Goal: Information Seeking & Learning: Find specific page/section

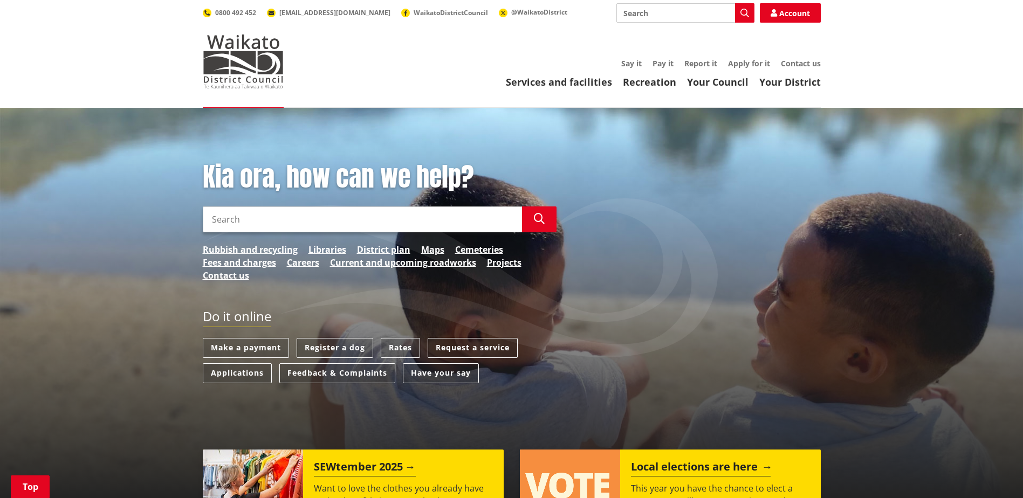
scroll to position [162, 0]
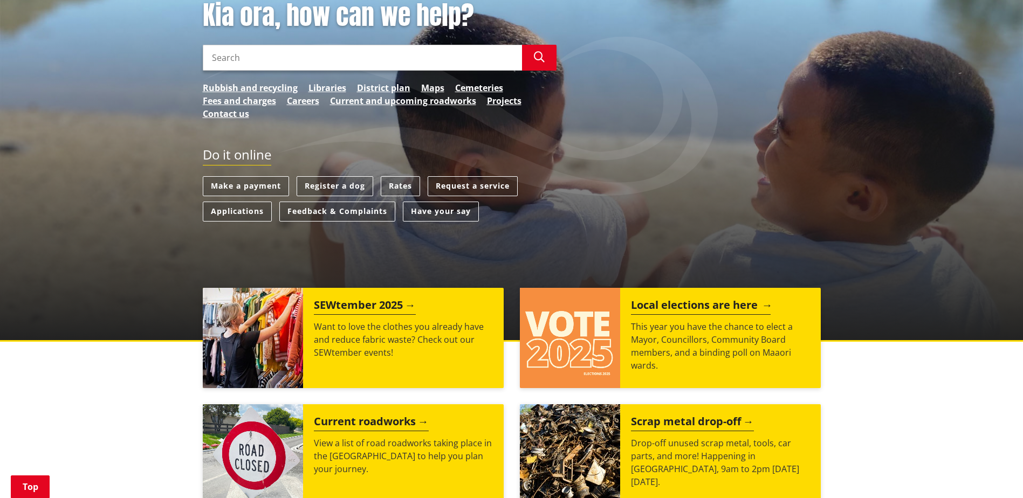
click at [727, 300] on h2 "Local elections are here" at bounding box center [701, 307] width 140 height 16
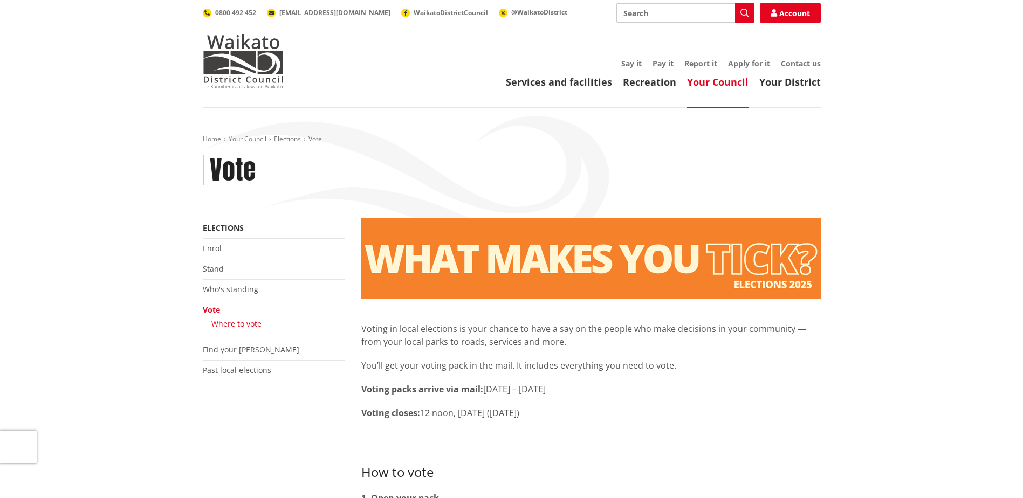
click at [256, 324] on link "Where to vote" at bounding box center [236, 324] width 50 height 10
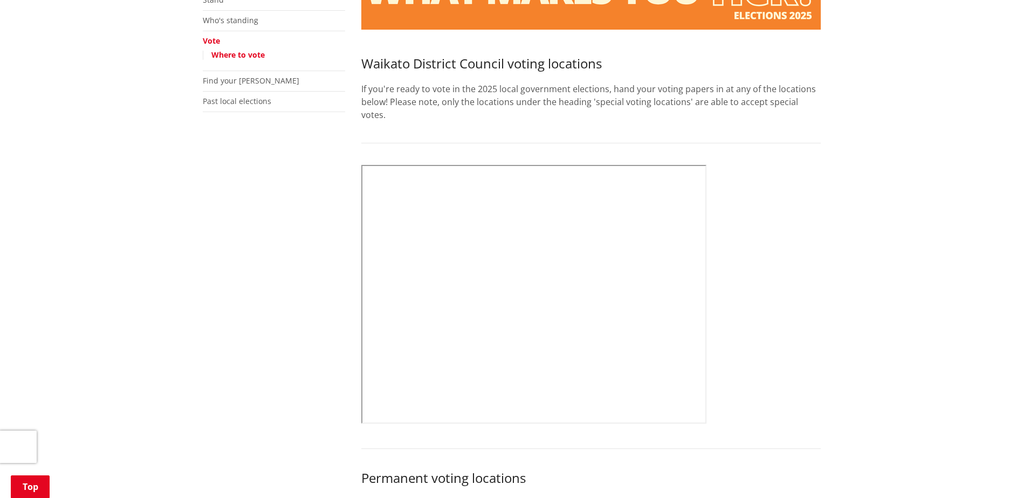
scroll to position [270, 0]
